Goal: Task Accomplishment & Management: Complete application form

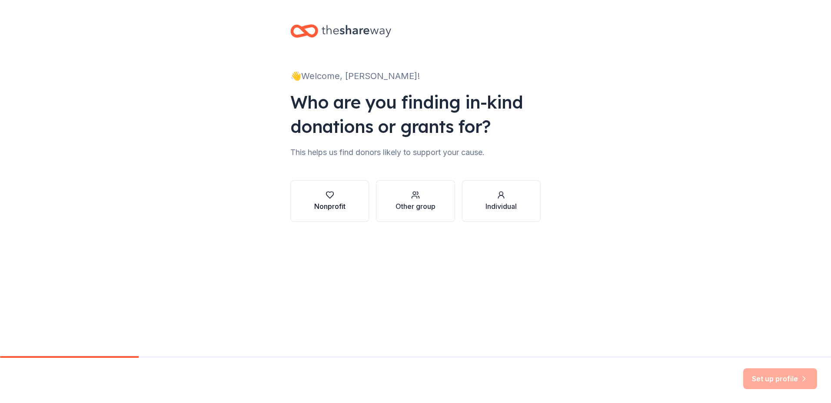
click at [332, 196] on icon "button" at bounding box center [329, 195] width 7 height 7
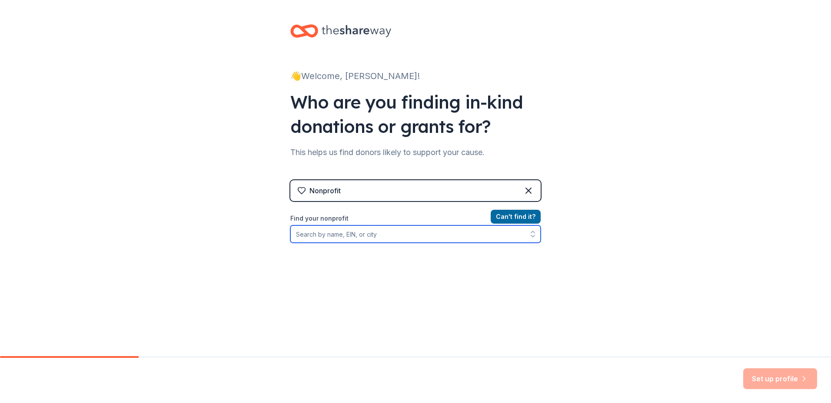
click at [387, 236] on input "Find your nonprofit" at bounding box center [415, 234] width 250 height 17
type input "81-5169762"
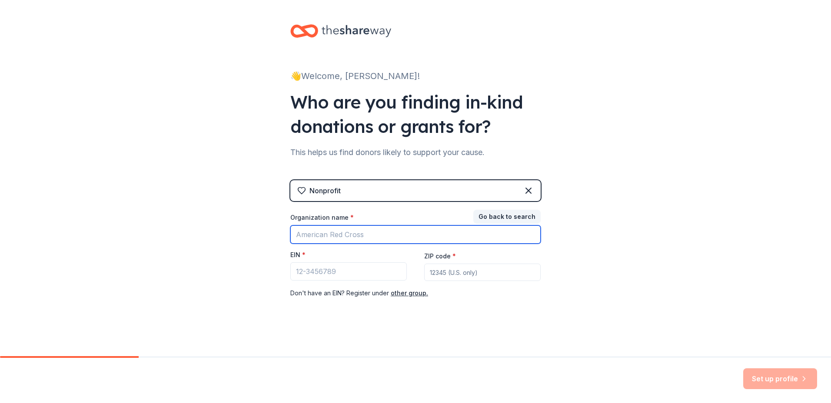
click at [368, 232] on input "Organization name *" at bounding box center [415, 235] width 250 height 18
type input "Doodle Rock Rescue"
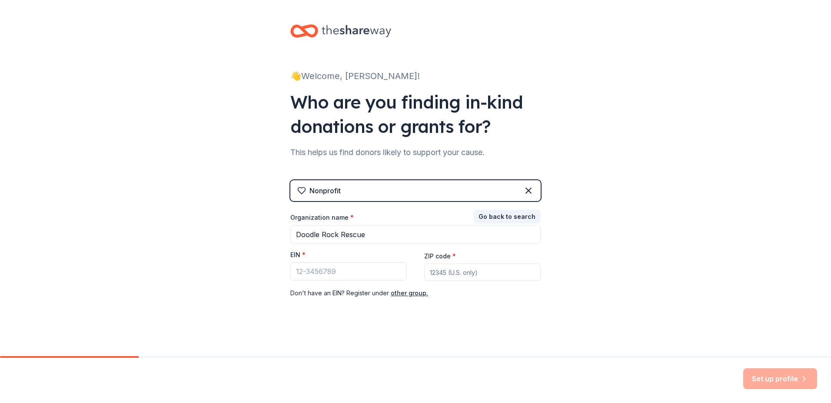
type input "76012"
click at [341, 273] on input "EIN *" at bounding box center [348, 271] width 116 height 18
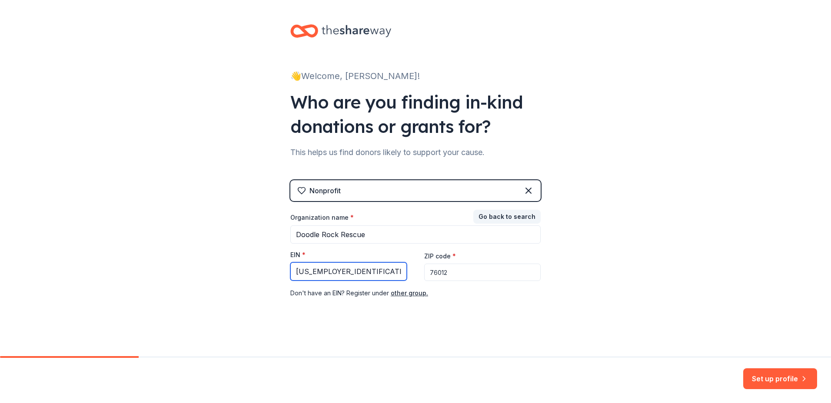
type input "81-5169762"
click at [773, 381] on button "Set up profile" at bounding box center [780, 378] width 74 height 21
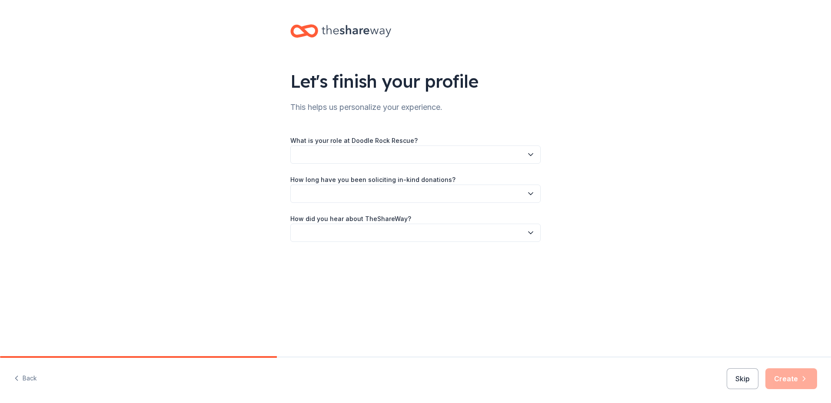
click at [520, 155] on button "button" at bounding box center [415, 155] width 250 height 18
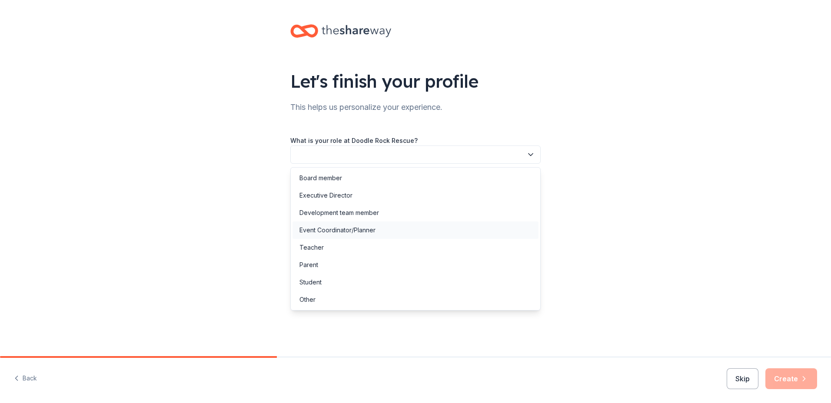
click at [333, 232] on div "Event Coordinator/Planner" at bounding box center [337, 230] width 76 height 10
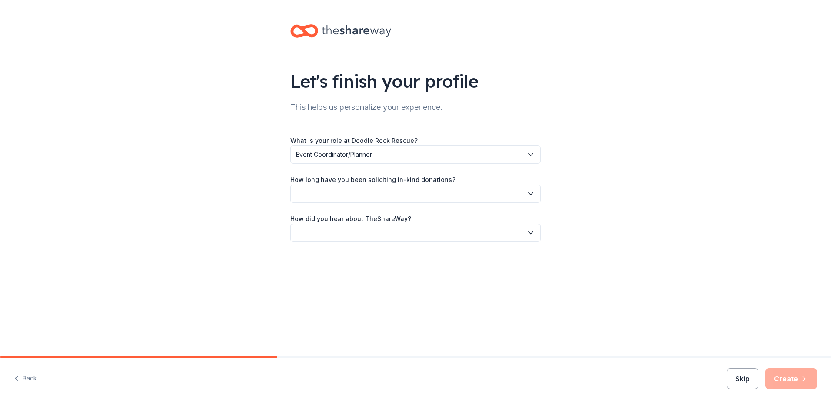
click at [528, 191] on icon "button" at bounding box center [530, 193] width 9 height 9
click at [319, 218] on div "This is my first time!" at bounding box center [326, 217] width 55 height 10
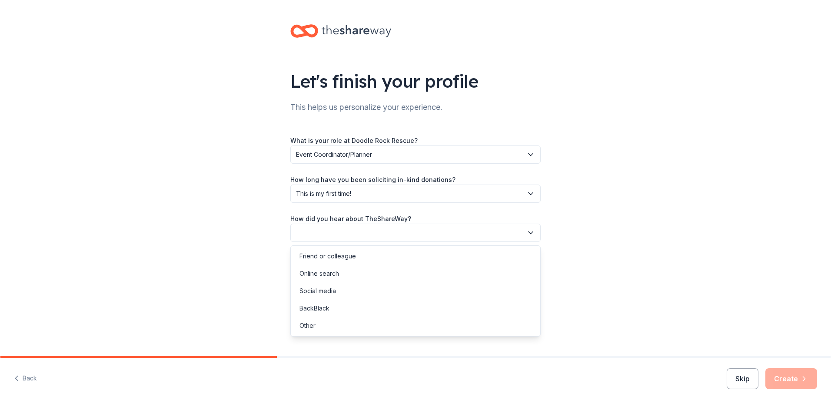
click at [533, 233] on icon "button" at bounding box center [530, 233] width 9 height 9
click at [321, 276] on div "Online search" at bounding box center [319, 274] width 40 height 10
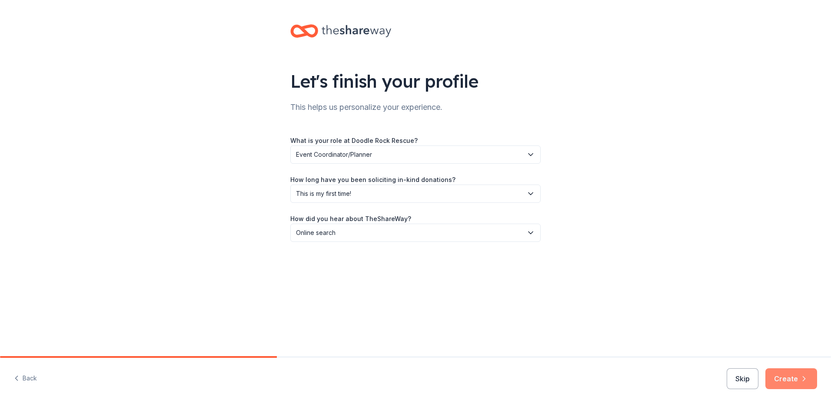
click at [777, 375] on button "Create" at bounding box center [791, 378] width 52 height 21
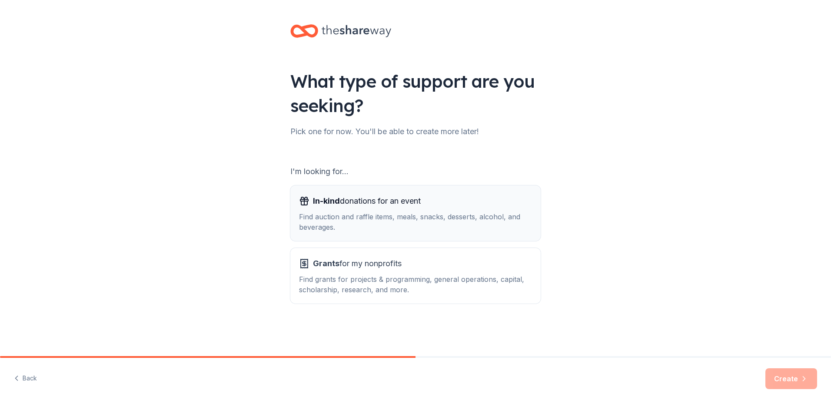
click at [353, 217] on div "Find auction and raffle items, meals, snacks, desserts, alcohol, and beverages." at bounding box center [415, 222] width 233 height 21
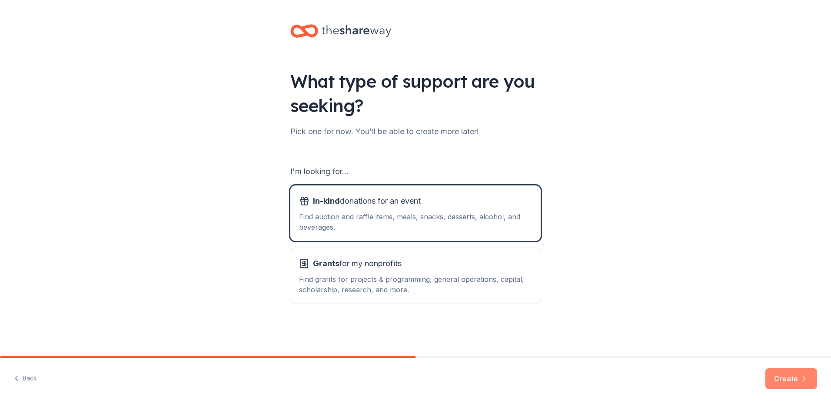
click at [789, 378] on button "Create" at bounding box center [791, 378] width 52 height 21
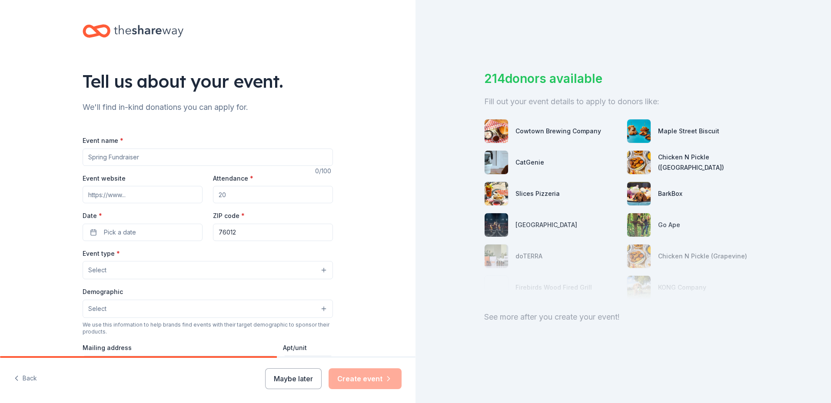
click at [145, 158] on input "Event name *" at bounding box center [208, 157] width 250 height 17
type input "North [US_STATE] Giving Day"
click at [137, 196] on input "Event website" at bounding box center [143, 194] width 120 height 17
paste input "https://www.northtexasgivingday.org/organization/doodlerockrescue"
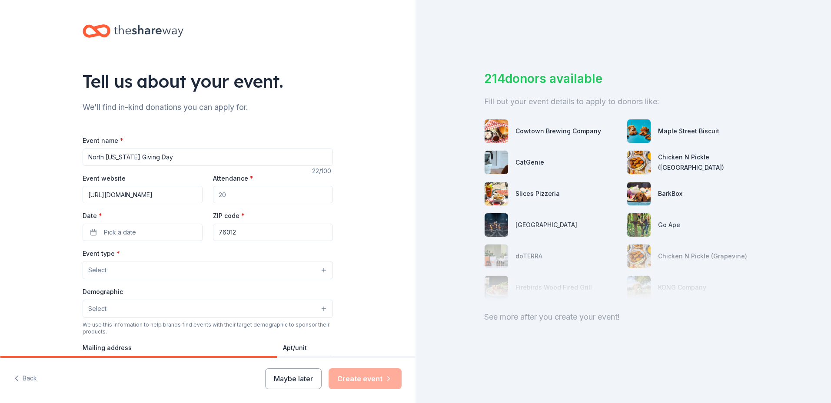
type input "https://www.northtexasgivingday.org/organization/doodlerockrescue"
drag, startPoint x: 230, startPoint y: 198, endPoint x: 177, endPoint y: 193, distance: 53.6
click at [177, 193] on div "Event website https://www.northtexasgivingday.org/organization/doodlerockrescue…" at bounding box center [208, 207] width 250 height 68
type input "200"
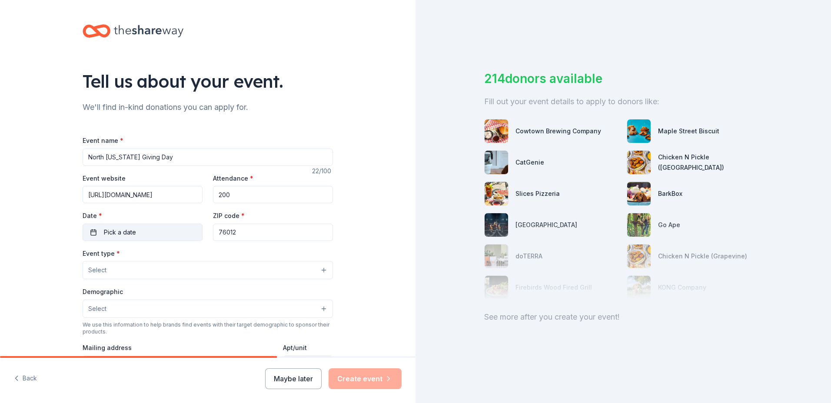
click at [136, 231] on button "Pick a date" at bounding box center [143, 232] width 120 height 17
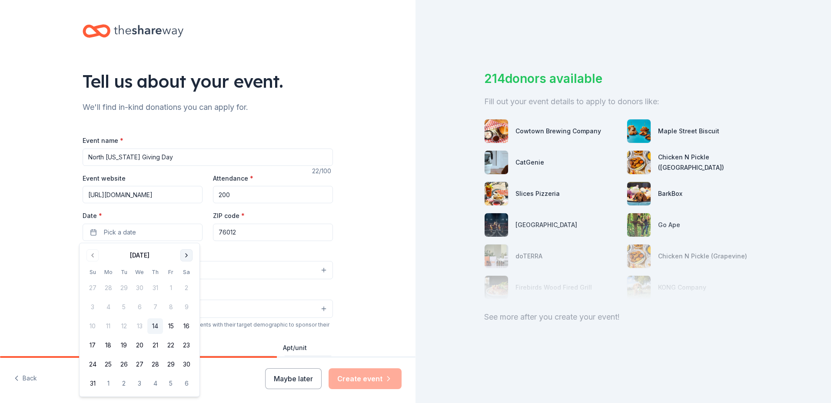
click at [185, 255] on button "Go to next month" at bounding box center [186, 255] width 12 height 12
click at [154, 325] on button "18" at bounding box center [155, 327] width 16 height 16
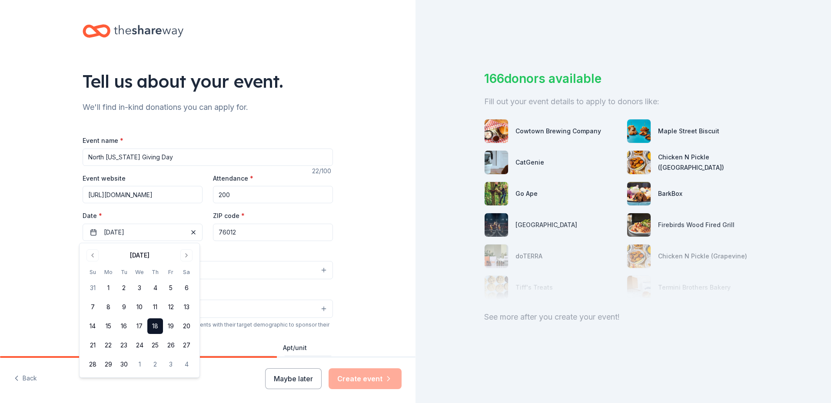
click at [369, 233] on div "Tell us about your event. We'll find in-kind donations you can apply for. Event…" at bounding box center [207, 289] width 415 height 578
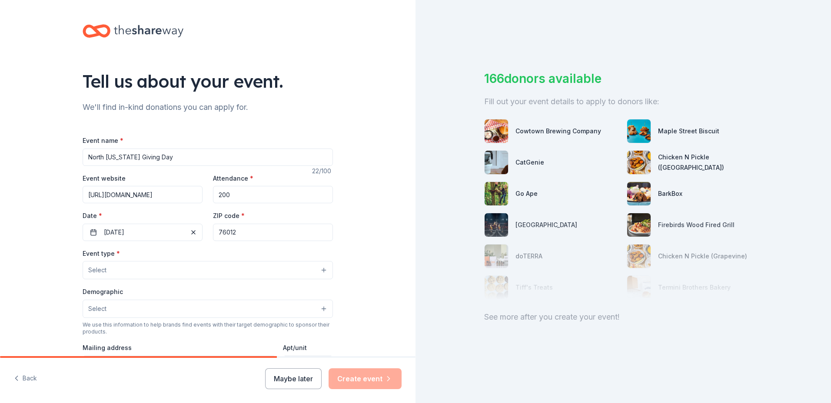
click at [125, 272] on button "Select" at bounding box center [208, 270] width 250 height 18
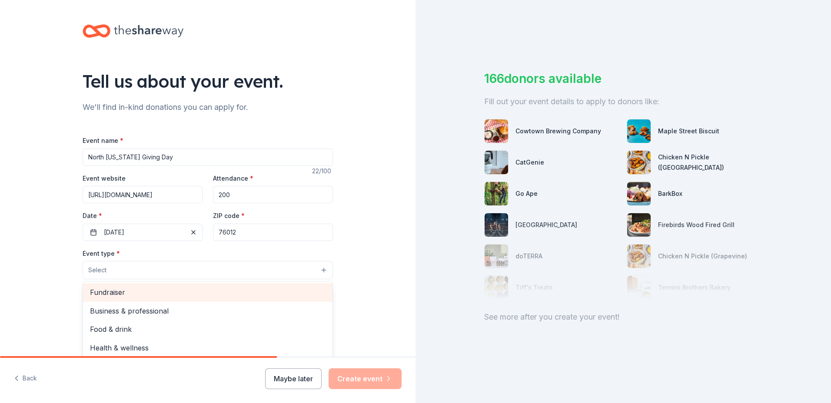
click at [113, 291] on span "Fundraiser" at bounding box center [208, 292] width 236 height 11
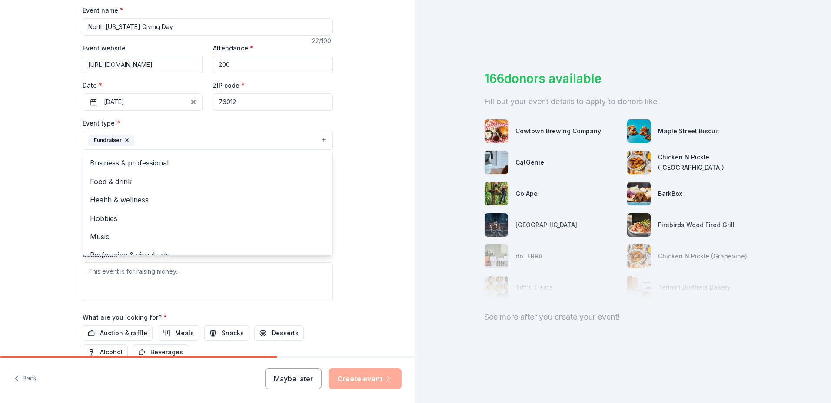
click at [365, 144] on div "Tell us about your event. We'll find in-kind donations you can apply for. Event…" at bounding box center [207, 159] width 415 height 579
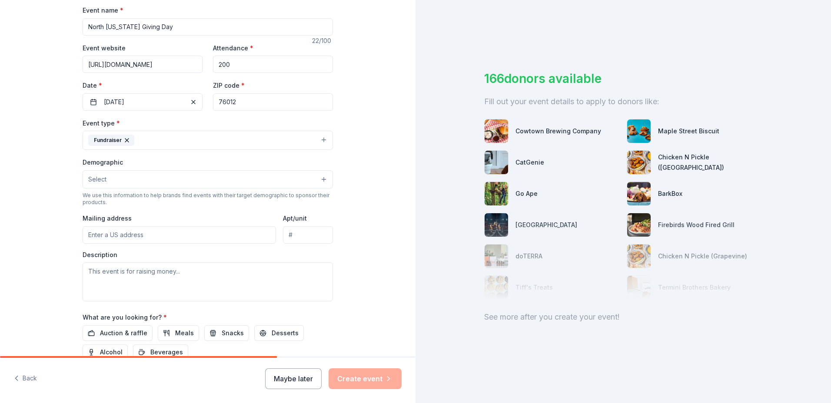
click at [120, 175] on button "Select" at bounding box center [208, 179] width 250 height 18
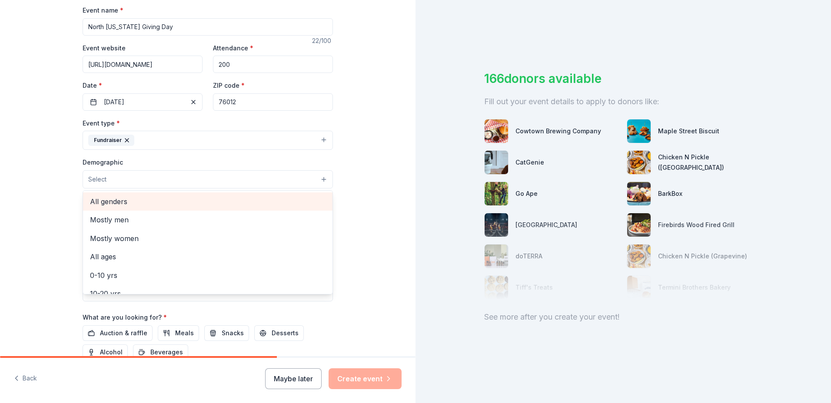
click at [104, 202] on span "All genders" at bounding box center [208, 201] width 236 height 11
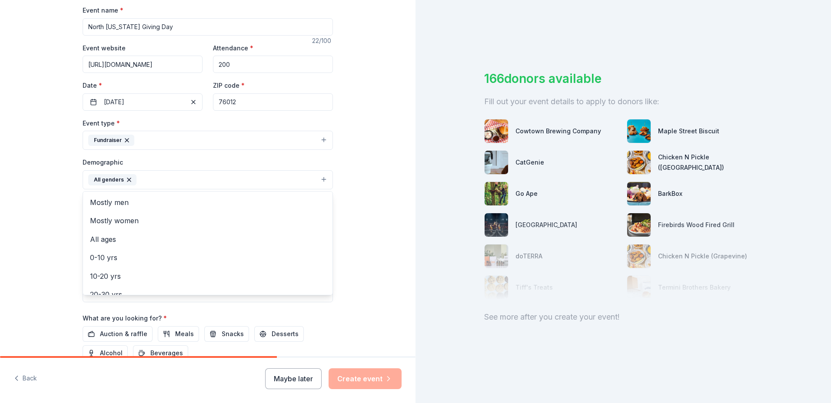
click at [374, 190] on div "Tell us about your event. We'll find in-kind donations you can apply for. Event…" at bounding box center [207, 160] width 415 height 580
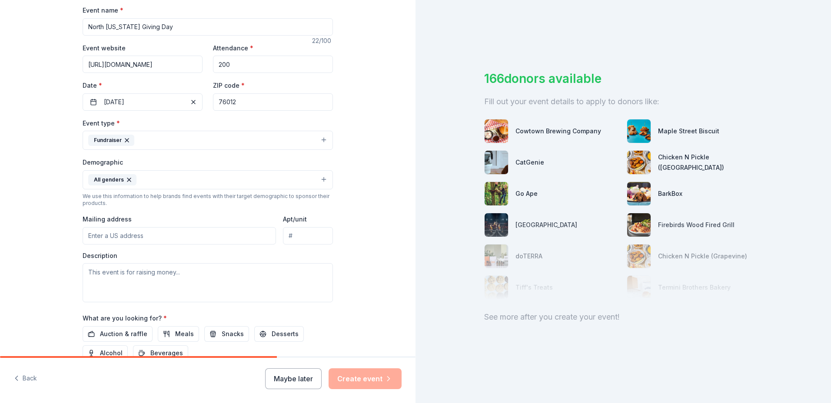
click at [151, 238] on input "Mailing address" at bounding box center [179, 235] width 193 height 17
type input "1903 Park Hill DR"
click at [308, 242] on input "Arlington, TX 76012" at bounding box center [308, 235] width 50 height 17
drag, startPoint x: 328, startPoint y: 236, endPoint x: 241, endPoint y: 243, distance: 87.2
click at [241, 240] on div "Mailing address 1903 Park Hill DR Apt/unit Arlington, TX 76012" at bounding box center [208, 229] width 250 height 31
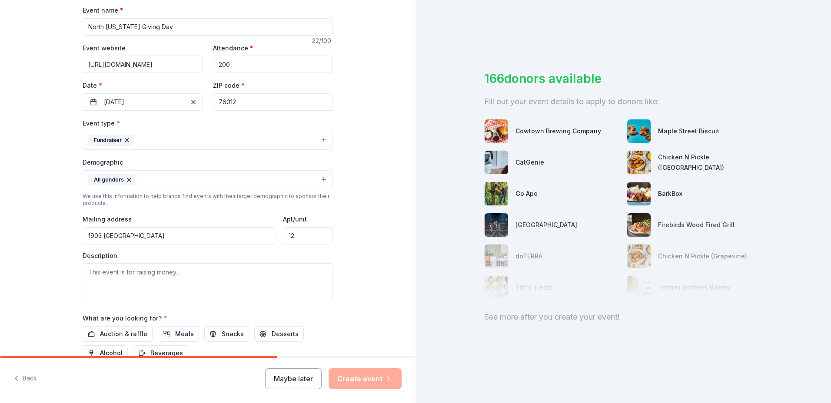
type input "2"
click at [153, 233] on input "1903 Park Hill DR" at bounding box center [179, 235] width 193 height 17
type input "1903 Park Hill Drive, Arlington, TX, 76012"
click at [191, 275] on textarea at bounding box center [208, 282] width 250 height 39
click at [195, 275] on textarea at bounding box center [208, 282] width 250 height 39
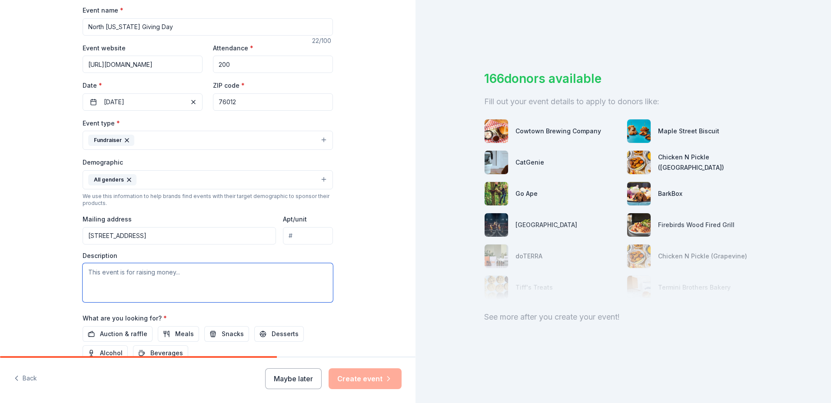
paste textarea "Doodle Rock Rescue was founded in March 2017 with the mission to rescue, rehabi…"
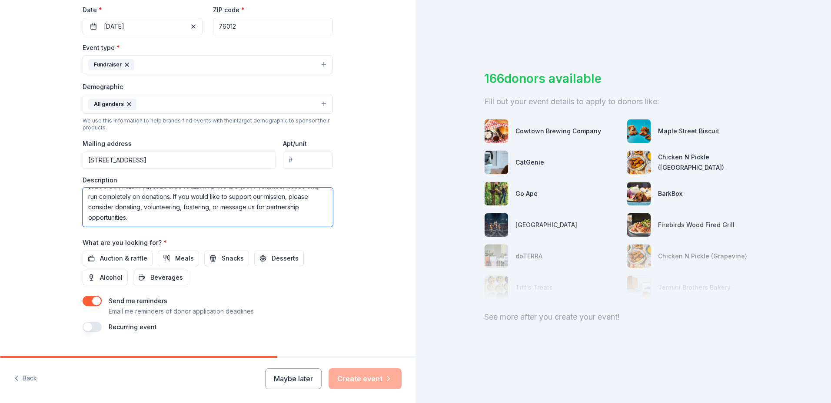
scroll to position [224, 0]
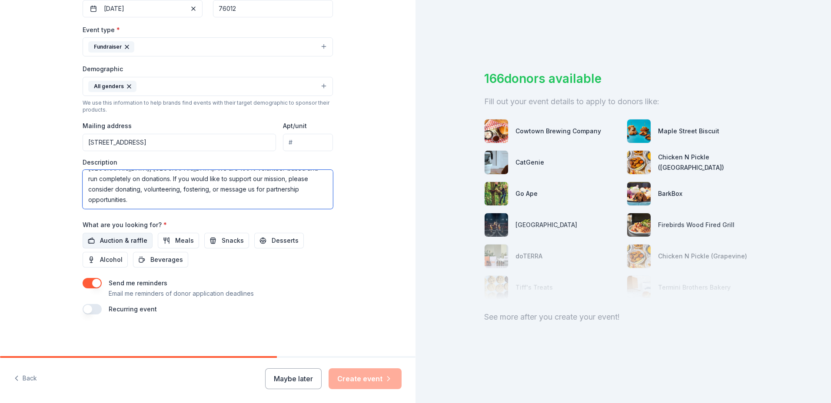
type textarea "Doodle Rock Rescue was founded in March 2017 with the mission to rescue, rehabi…"
click at [106, 240] on span "Auction & raffle" at bounding box center [123, 241] width 47 height 10
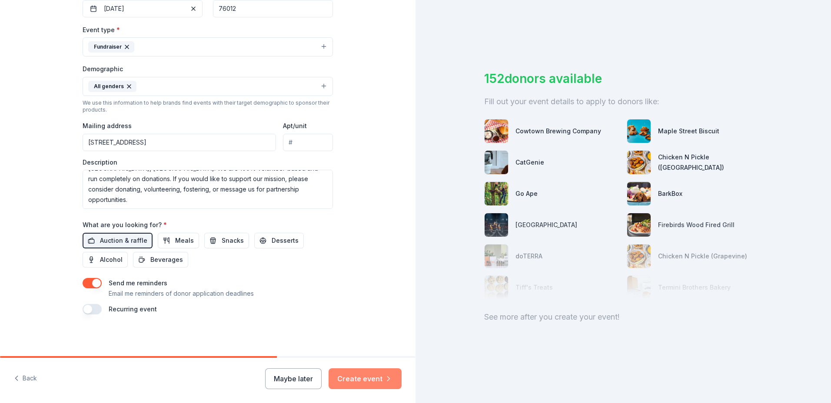
click at [348, 375] on button "Create event" at bounding box center [365, 378] width 73 height 21
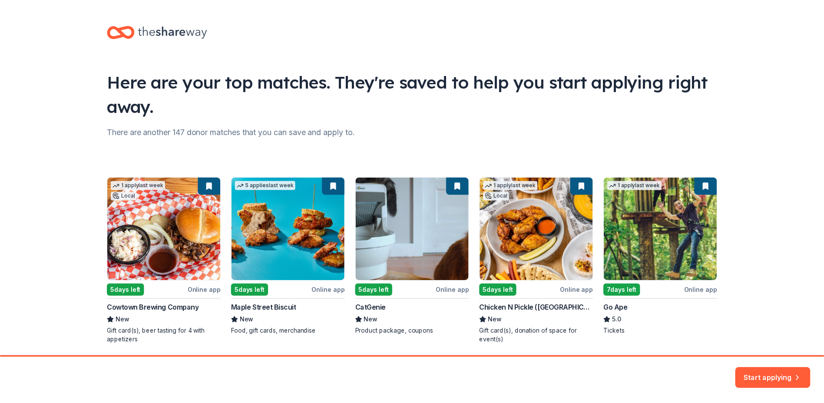
scroll to position [30, 0]
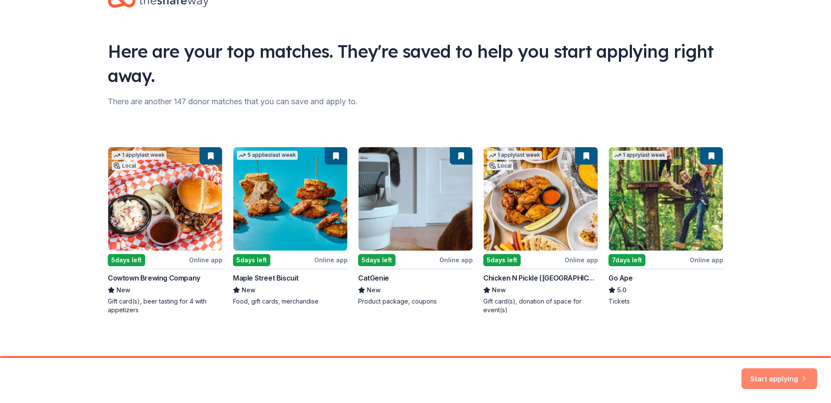
click at [790, 379] on button "Start applying" at bounding box center [779, 373] width 76 height 21
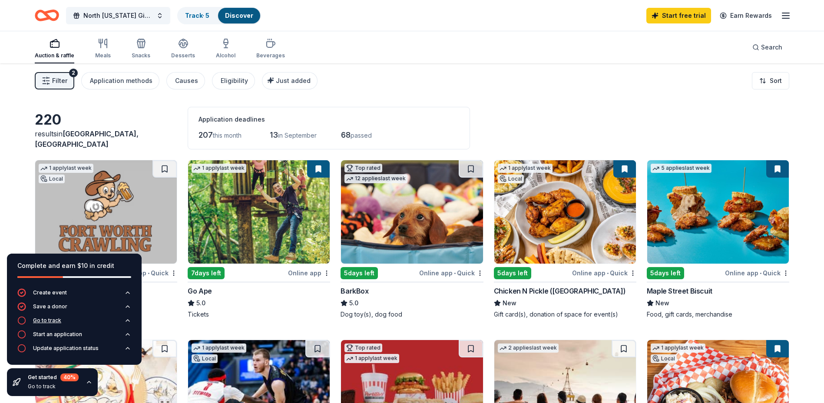
click at [47, 319] on div "Go to track" at bounding box center [47, 320] width 28 height 7
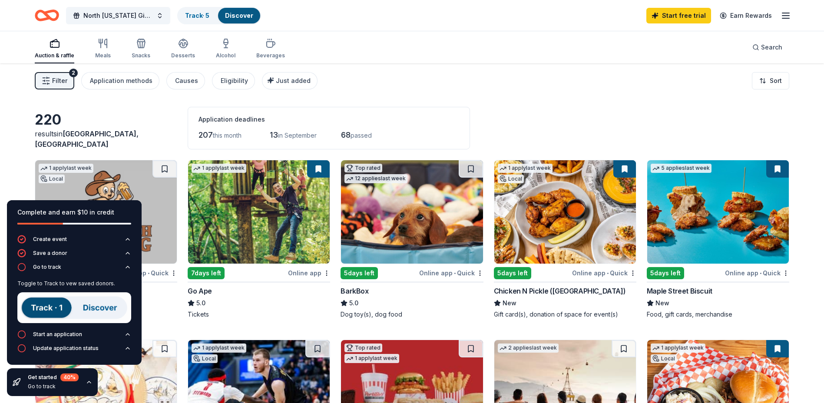
click at [43, 312] on img at bounding box center [74, 307] width 114 height 31
click at [69, 335] on div "Start an application" at bounding box center [57, 334] width 49 height 7
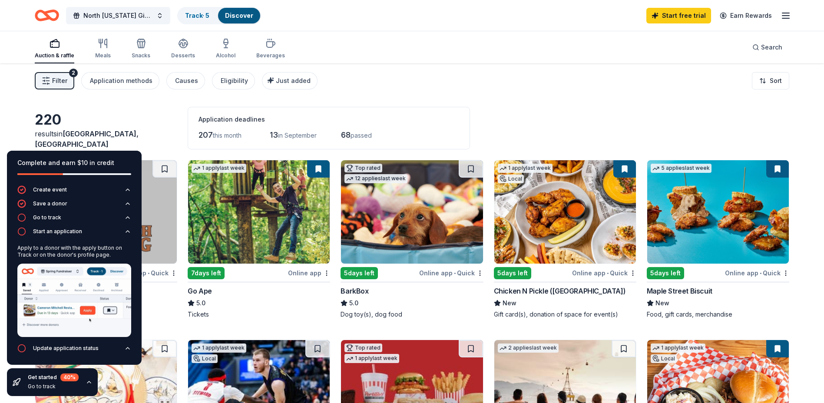
click at [452, 25] on div "North Texas Giving Day Track · 5 Discover Start free trial Earn Rewards" at bounding box center [412, 15] width 755 height 20
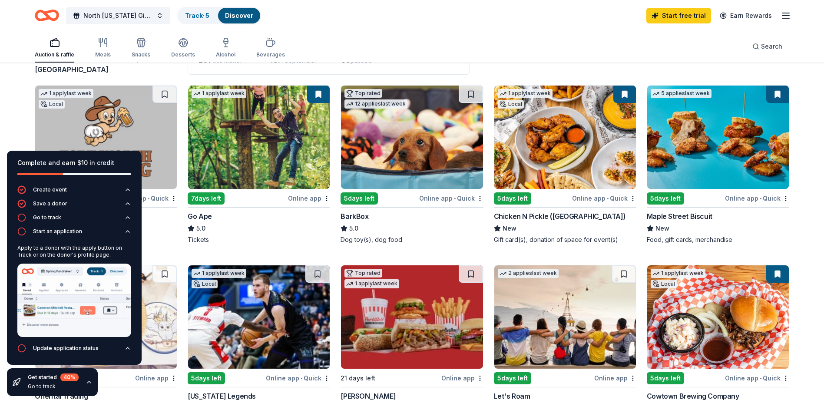
scroll to position [130, 0]
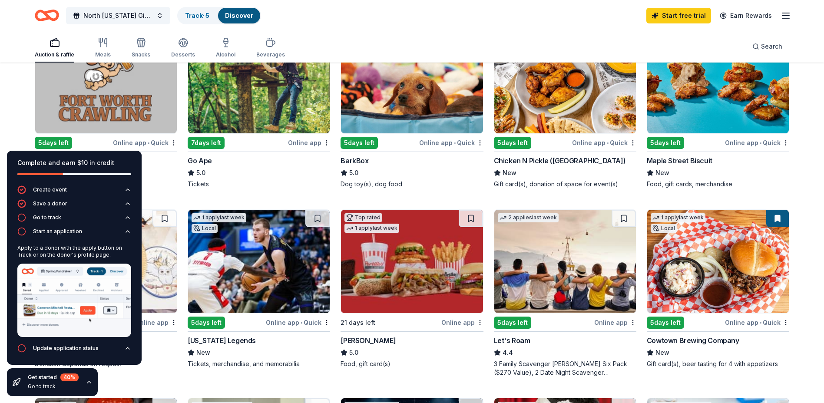
click at [117, 162] on div "Complete and earn $10 in credit" at bounding box center [74, 163] width 114 height 10
click at [127, 347] on icon "button" at bounding box center [127, 348] width 7 height 7
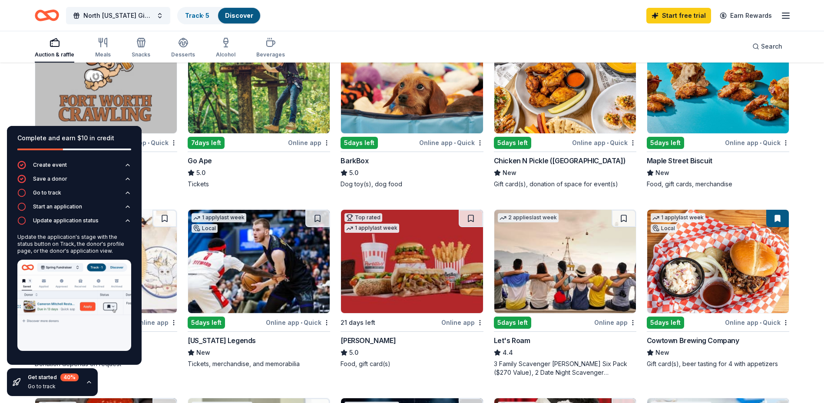
click at [166, 358] on div "Oriental Trading 4.8 Donation depends on request" at bounding box center [106, 351] width 143 height 33
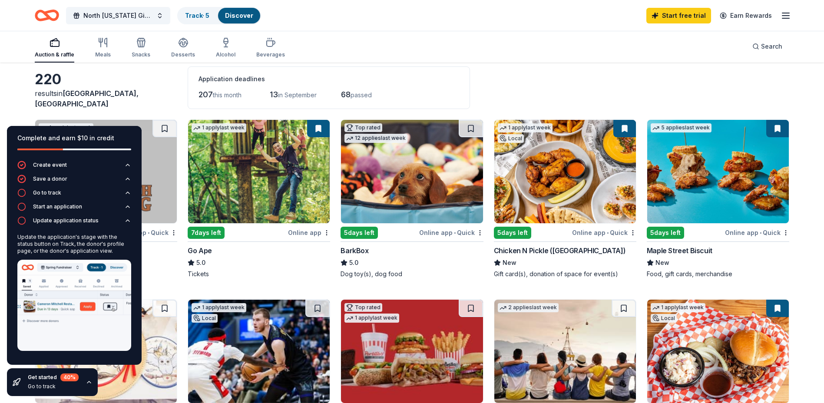
scroll to position [0, 0]
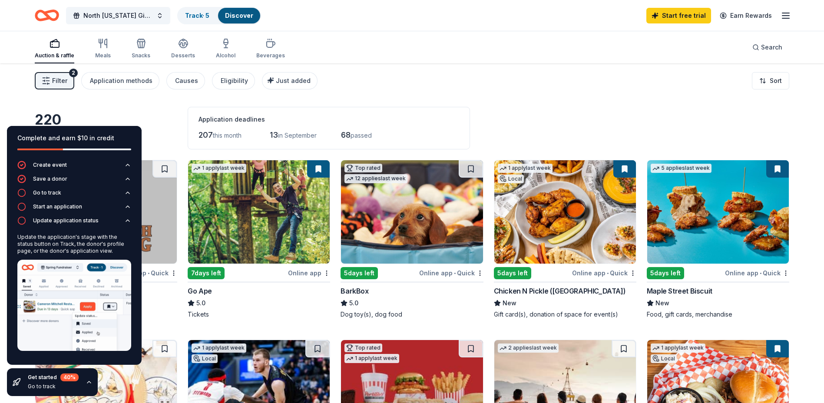
click at [249, 194] on img at bounding box center [259, 211] width 142 height 103
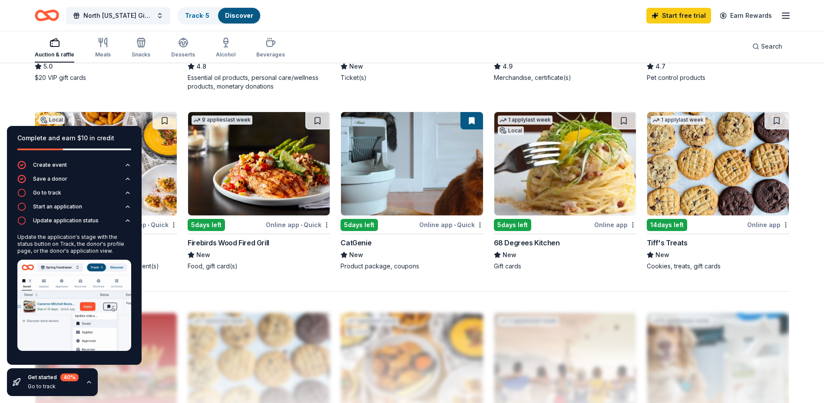
scroll to position [565, 0]
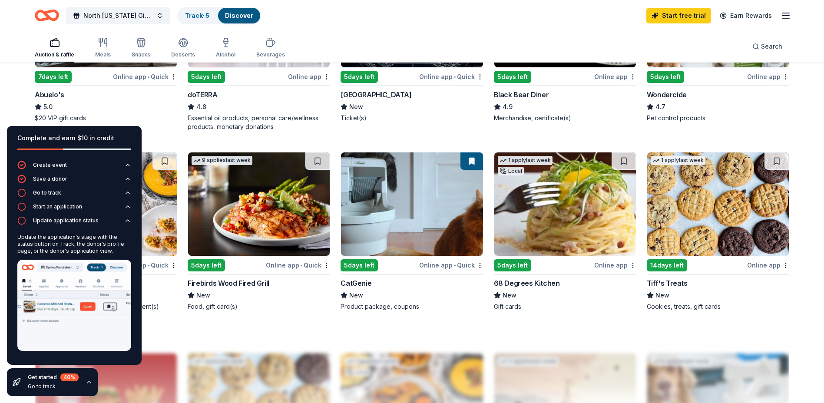
click at [166, 105] on div "5.0" at bounding box center [106, 107] width 143 height 10
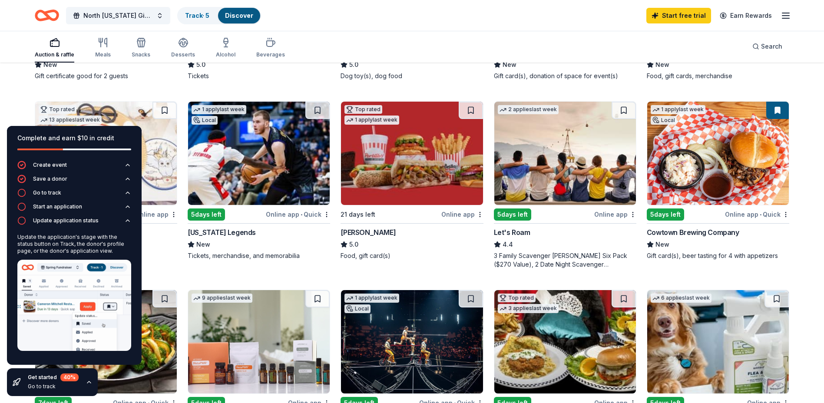
scroll to position [234, 0]
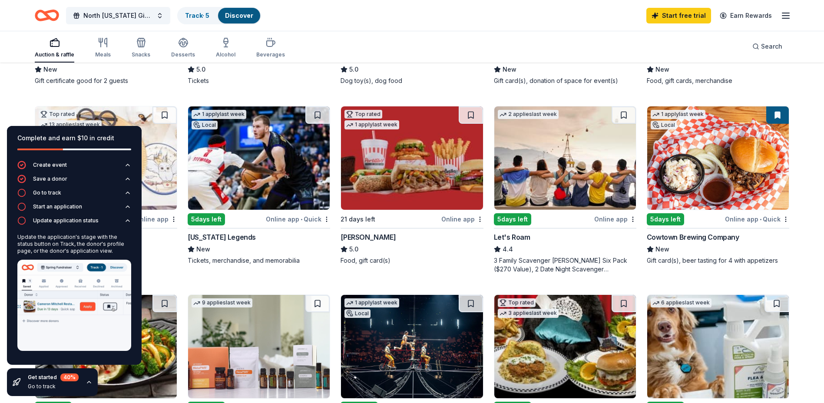
click at [507, 216] on div "5 days left" at bounding box center [512, 219] width 37 height 12
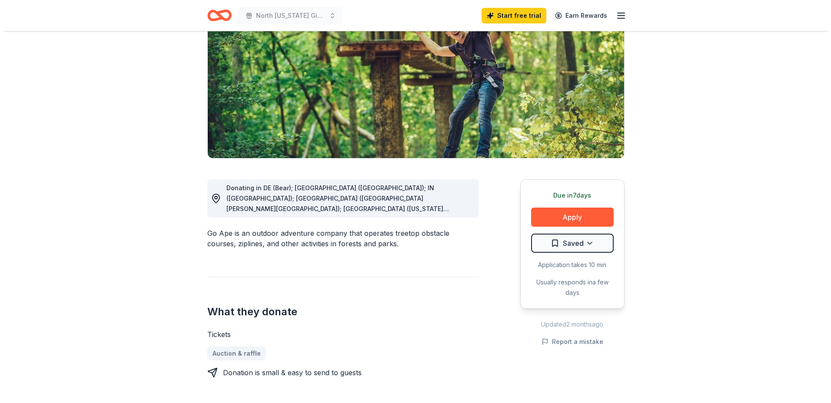
scroll to position [174, 0]
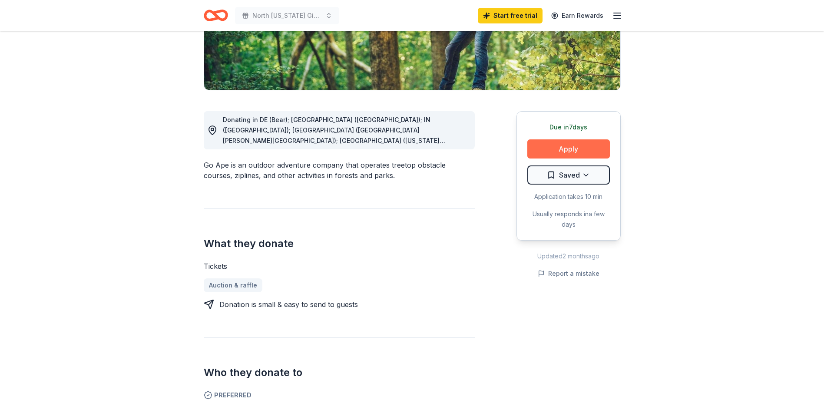
click at [562, 149] on button "Apply" at bounding box center [569, 148] width 83 height 19
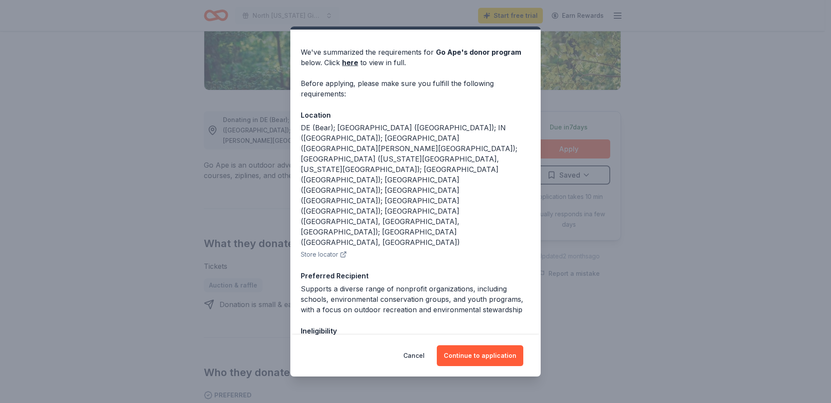
scroll to position [33, 0]
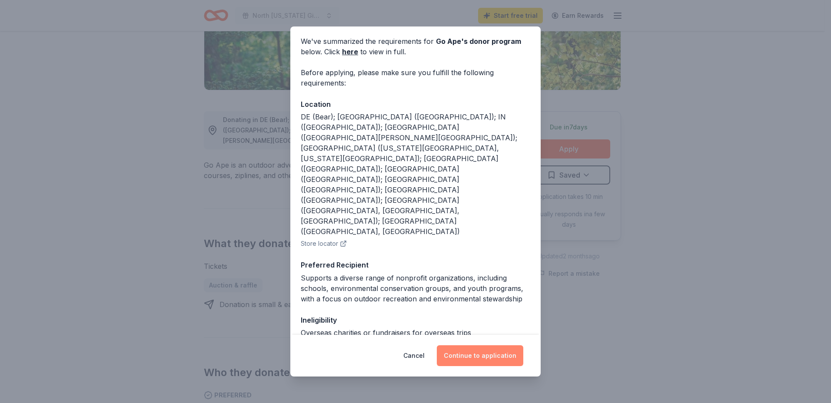
click at [472, 358] on button "Continue to application" at bounding box center [480, 355] width 86 height 21
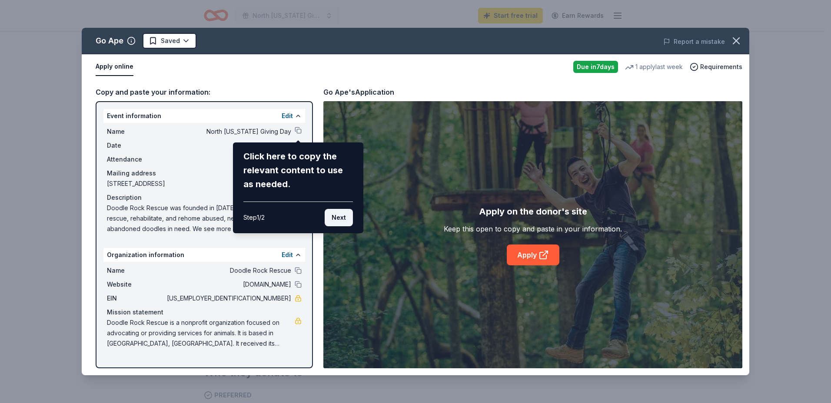
click at [342, 217] on button "Next" at bounding box center [339, 217] width 28 height 17
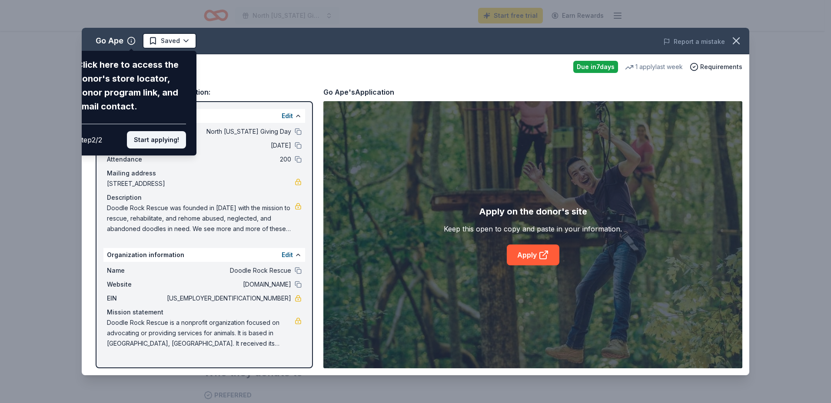
click at [167, 139] on button "Start applying!" at bounding box center [156, 139] width 59 height 17
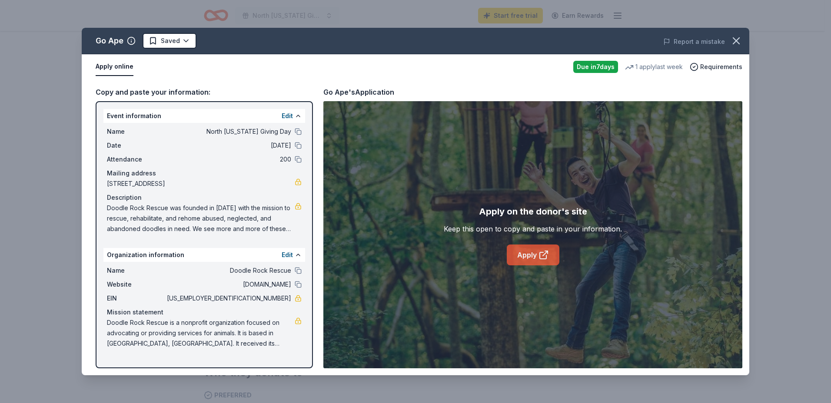
click at [523, 256] on link "Apply" at bounding box center [533, 255] width 53 height 21
click at [530, 256] on link "Apply" at bounding box center [533, 255] width 53 height 21
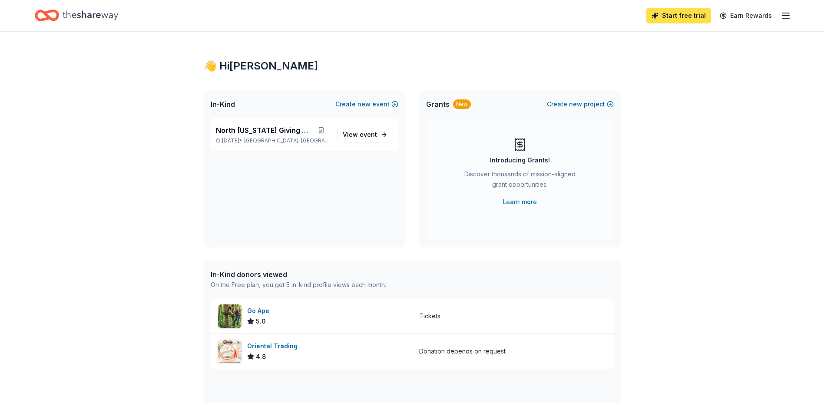
click at [678, 13] on link "Start free trial" at bounding box center [679, 16] width 65 height 16
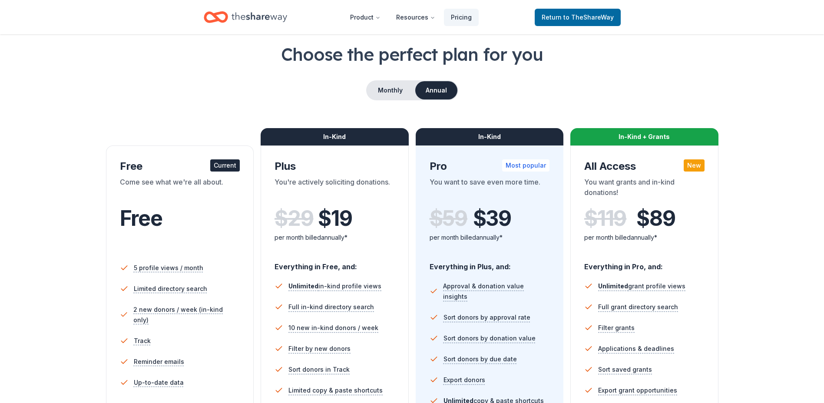
scroll to position [130, 0]
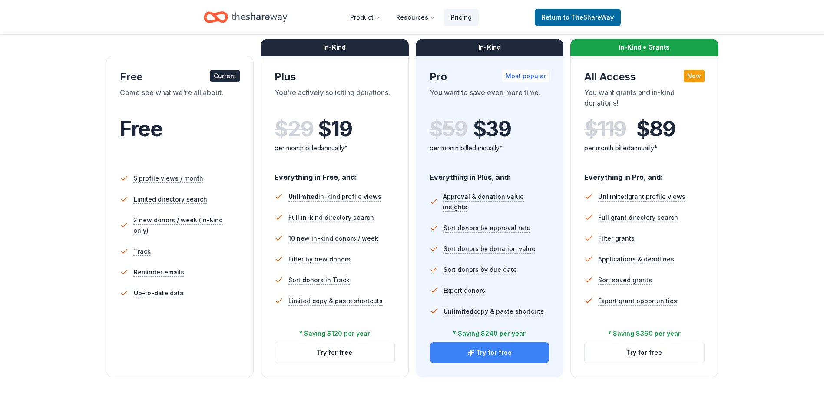
click at [494, 352] on button "Try for free" at bounding box center [489, 352] width 119 height 21
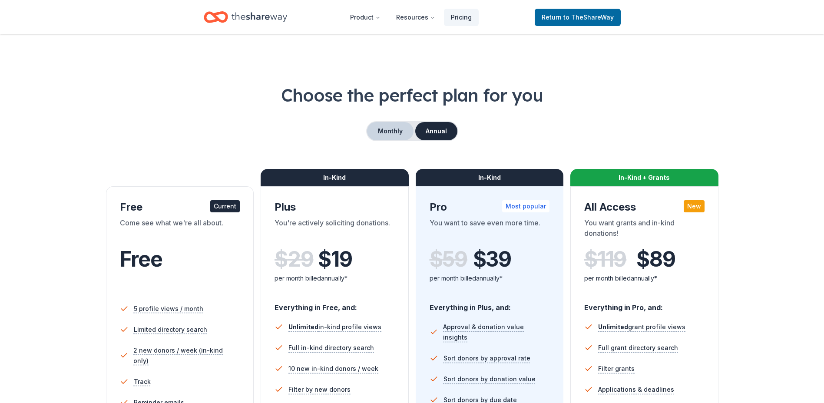
click at [384, 130] on button "Monthly" at bounding box center [390, 131] width 46 height 18
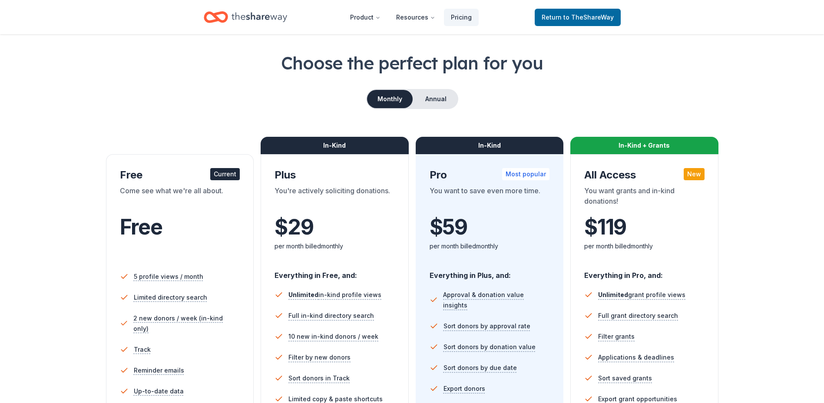
scroll to position [130, 0]
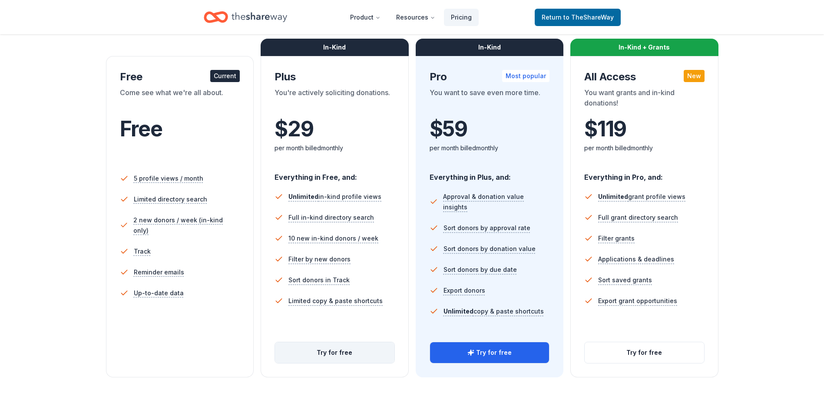
click at [333, 352] on button "Try for free" at bounding box center [334, 352] width 119 height 21
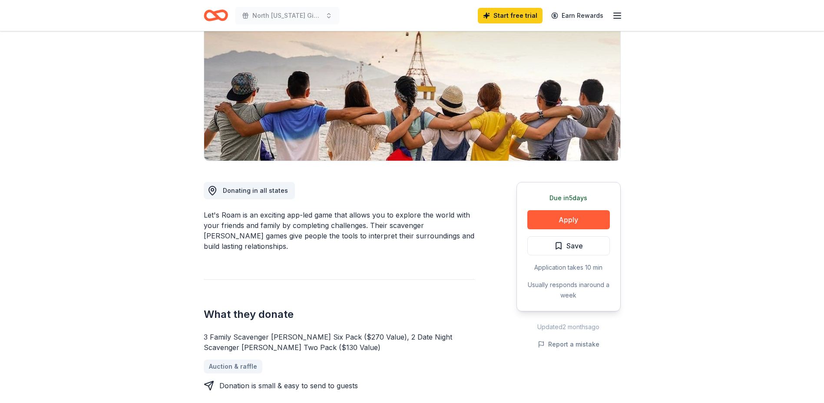
scroll to position [174, 0]
